Goal: Find specific page/section: Find specific page/section

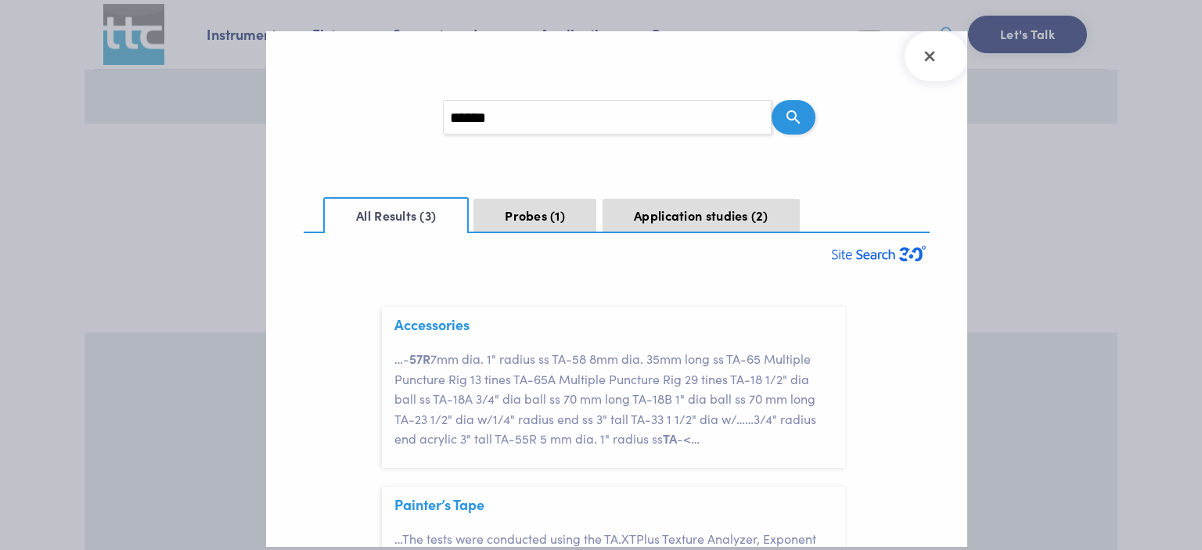
click at [919, 65] on icon "Close Search Results" at bounding box center [929, 56] width 25 height 25
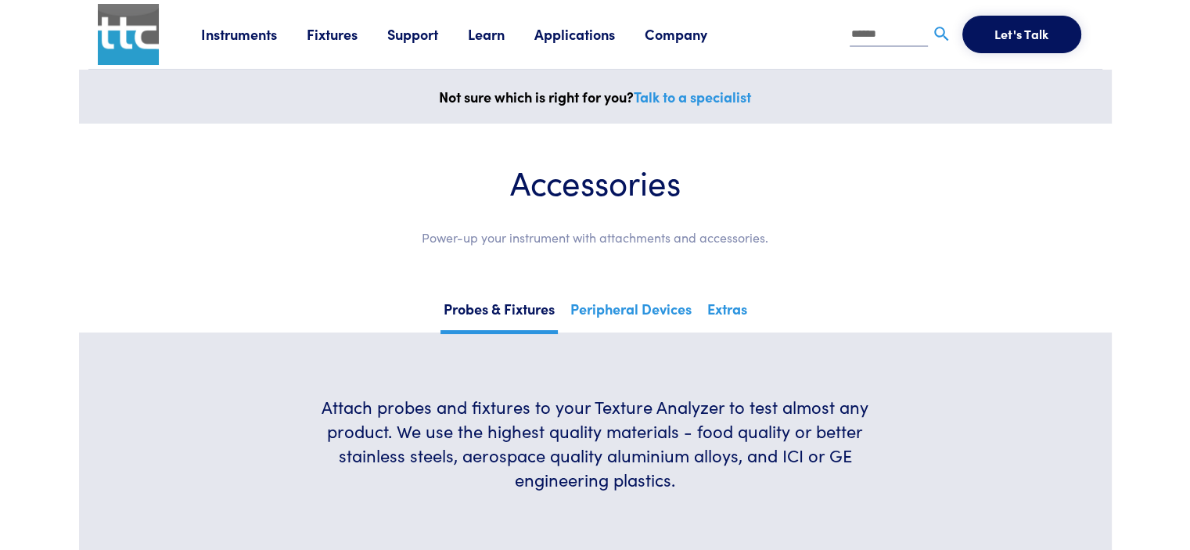
click at [329, 38] on link "Fixtures" at bounding box center [347, 34] width 81 height 20
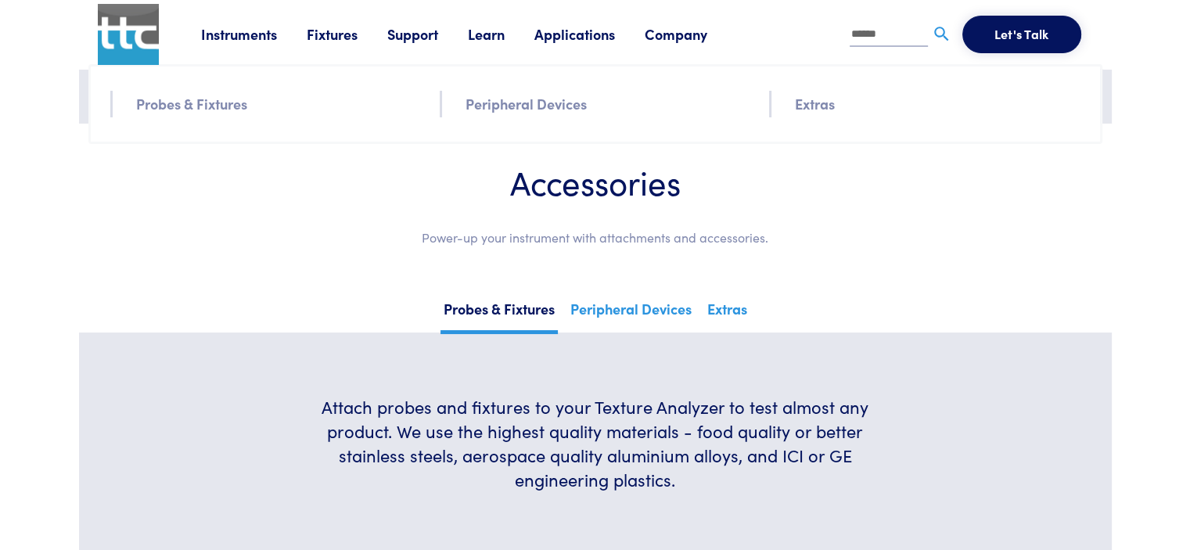
click at [166, 97] on link "Probes & Fixtures" at bounding box center [191, 103] width 111 height 23
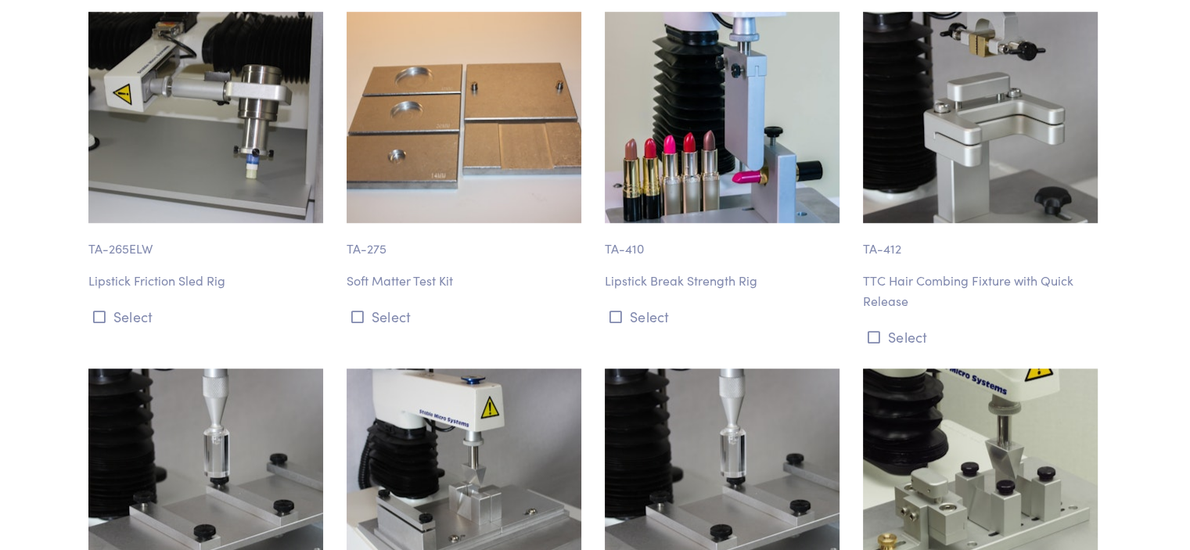
scroll to position [15214, 0]
